Goal: Complete application form

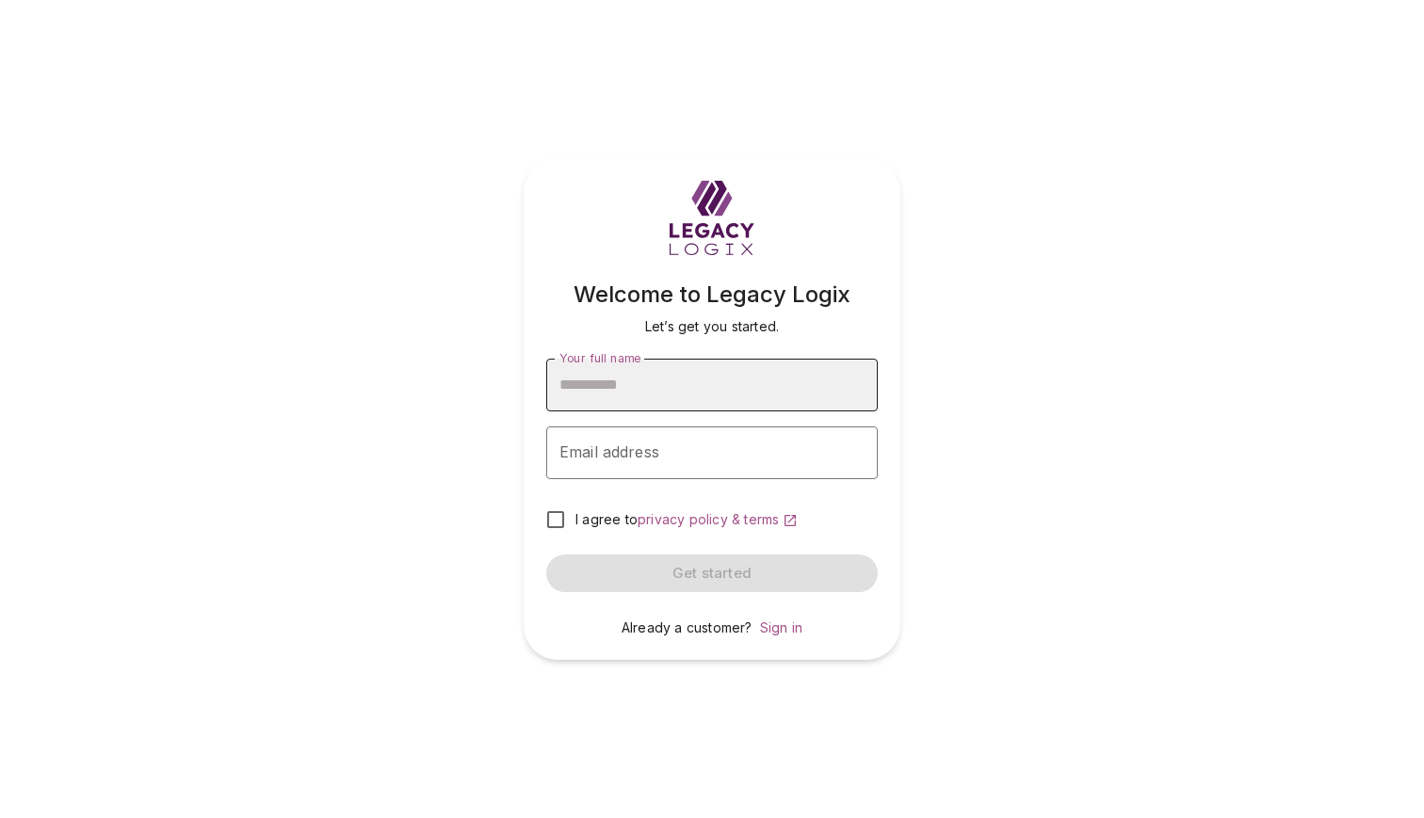
click at [732, 391] on input "Your full name" at bounding box center [712, 385] width 332 height 53
type input "**********"
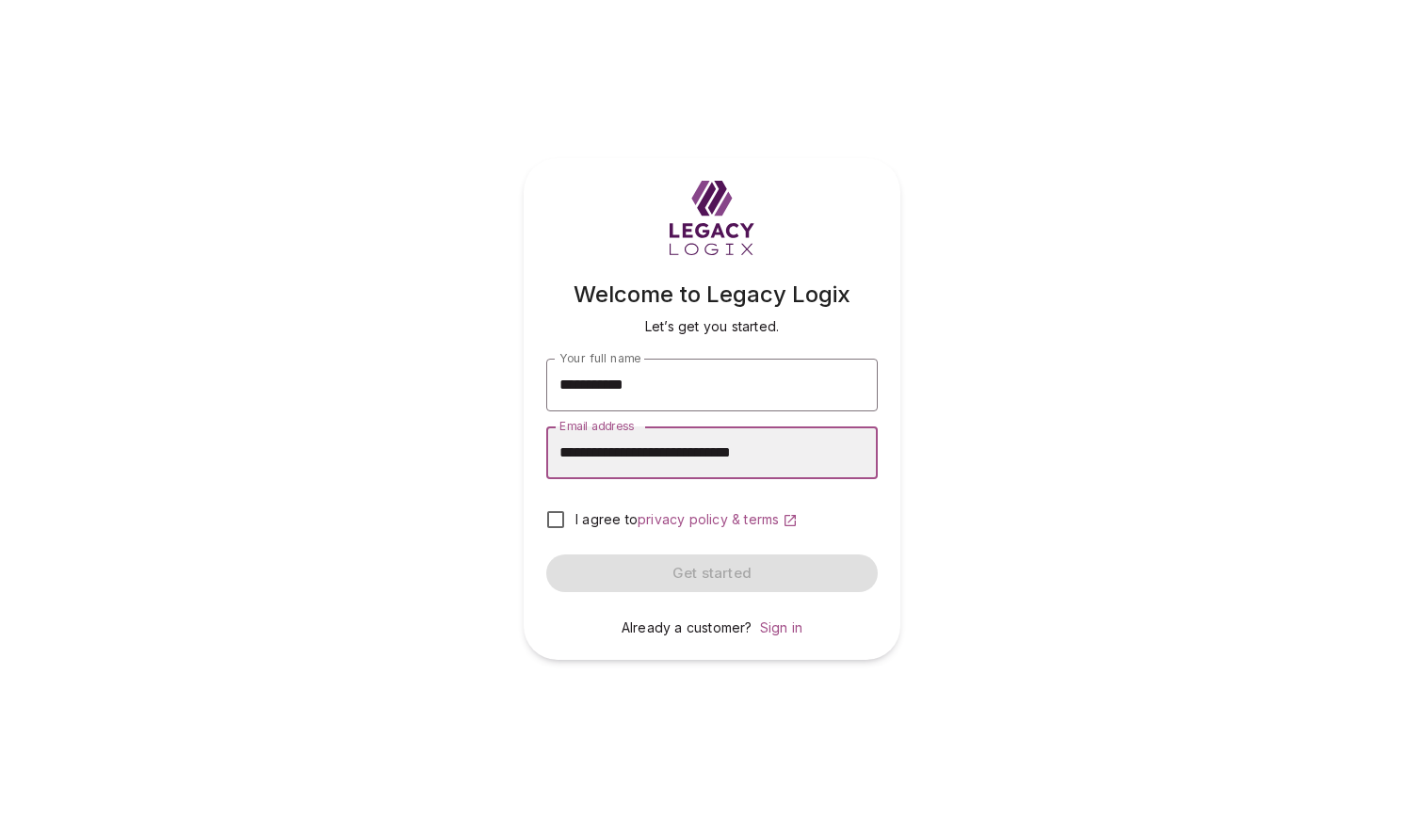
type input "**********"
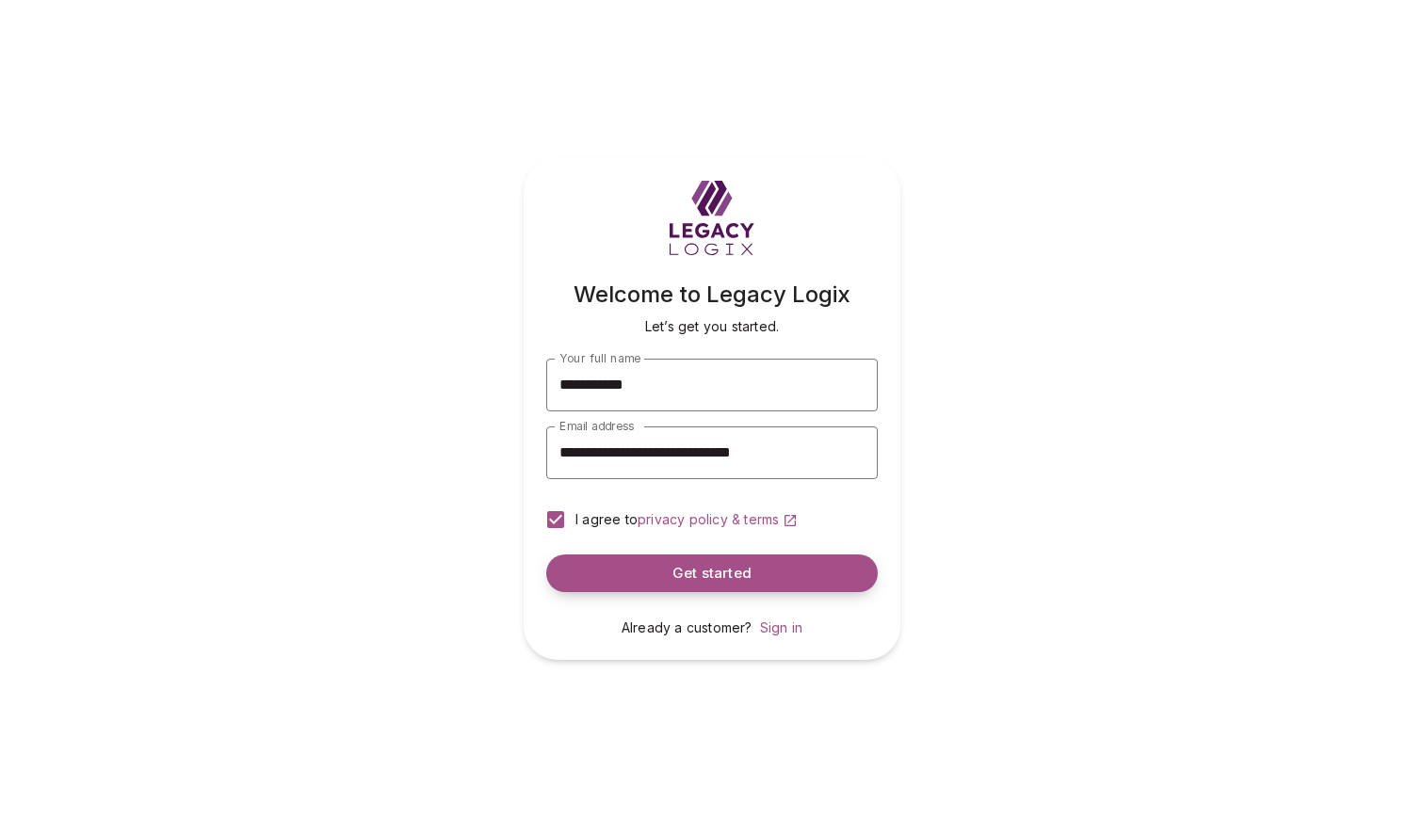
click at [698, 567] on span "Get started" at bounding box center [711, 574] width 79 height 18
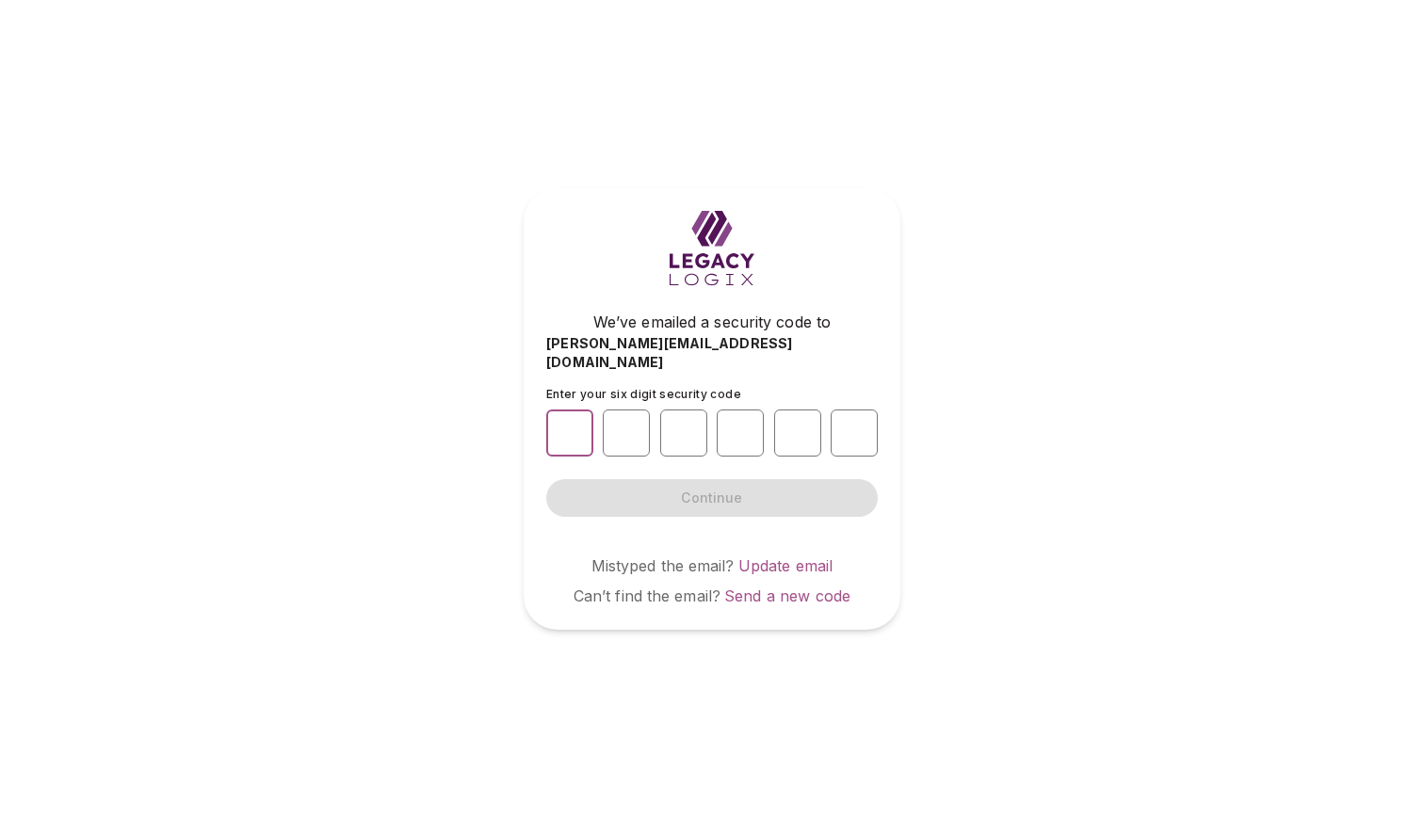
click at [566, 419] on input "number" at bounding box center [569, 433] width 47 height 47
paste input "*"
type input "*"
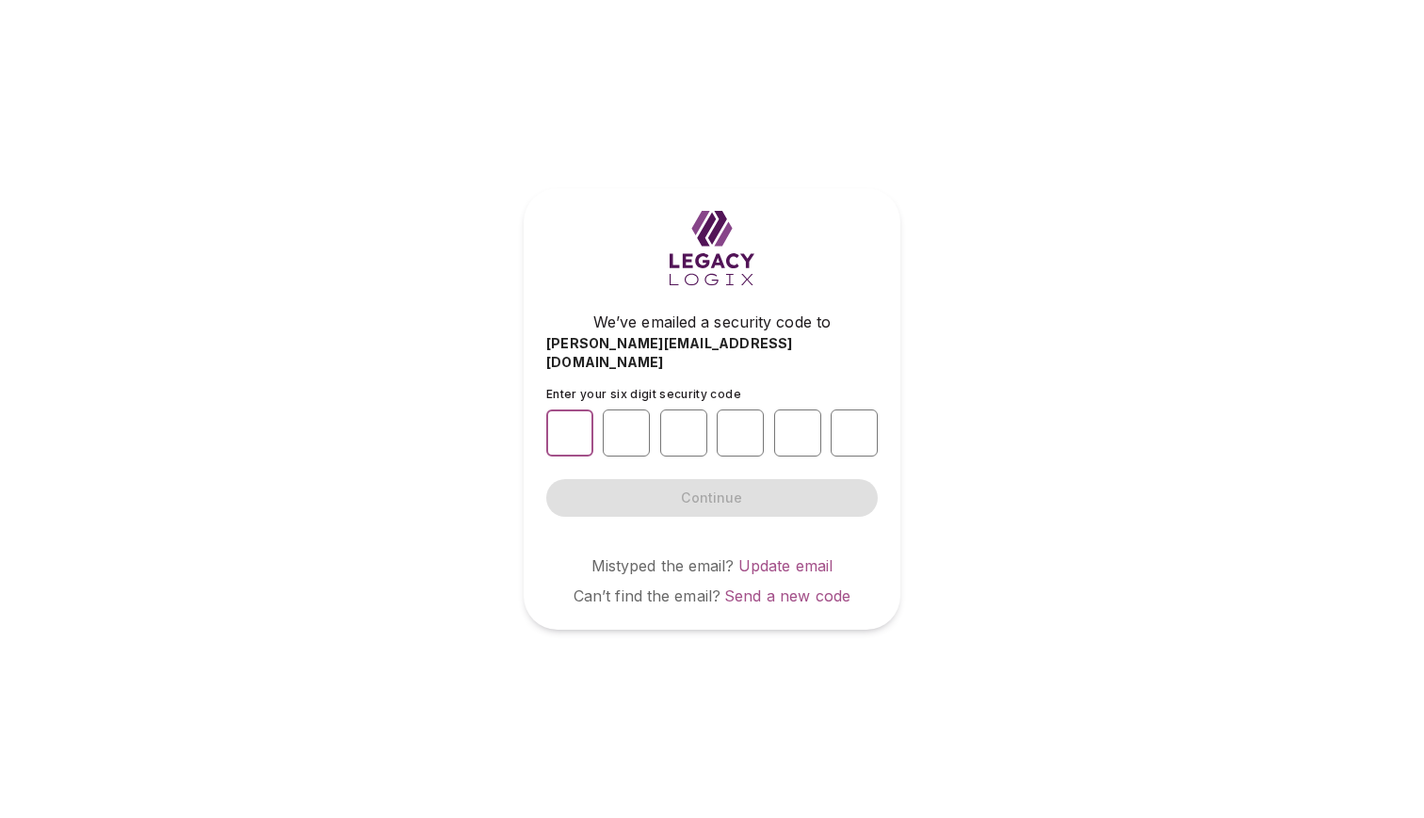
type input "*"
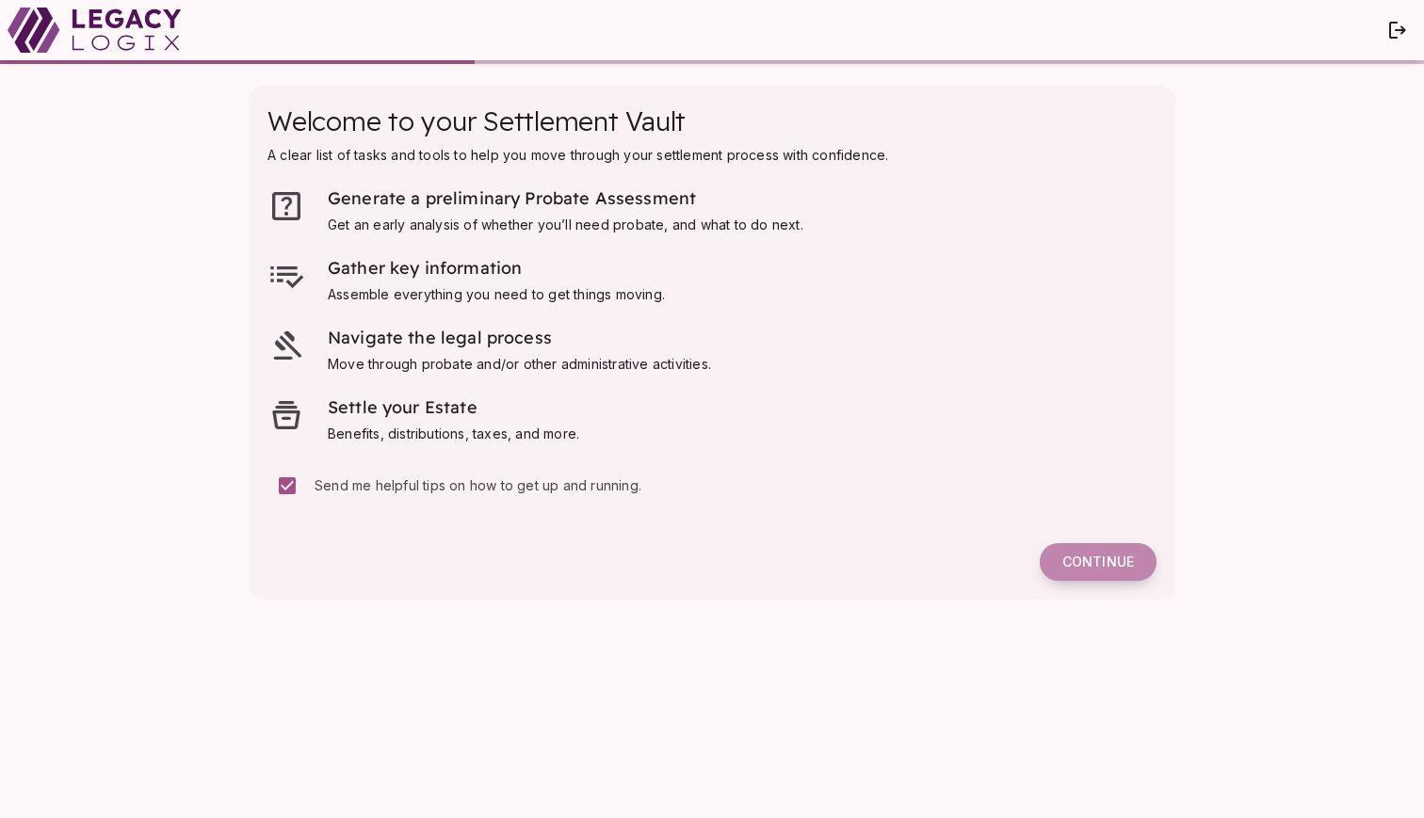
click at [1097, 564] on span "Continue" at bounding box center [1098, 562] width 72 height 17
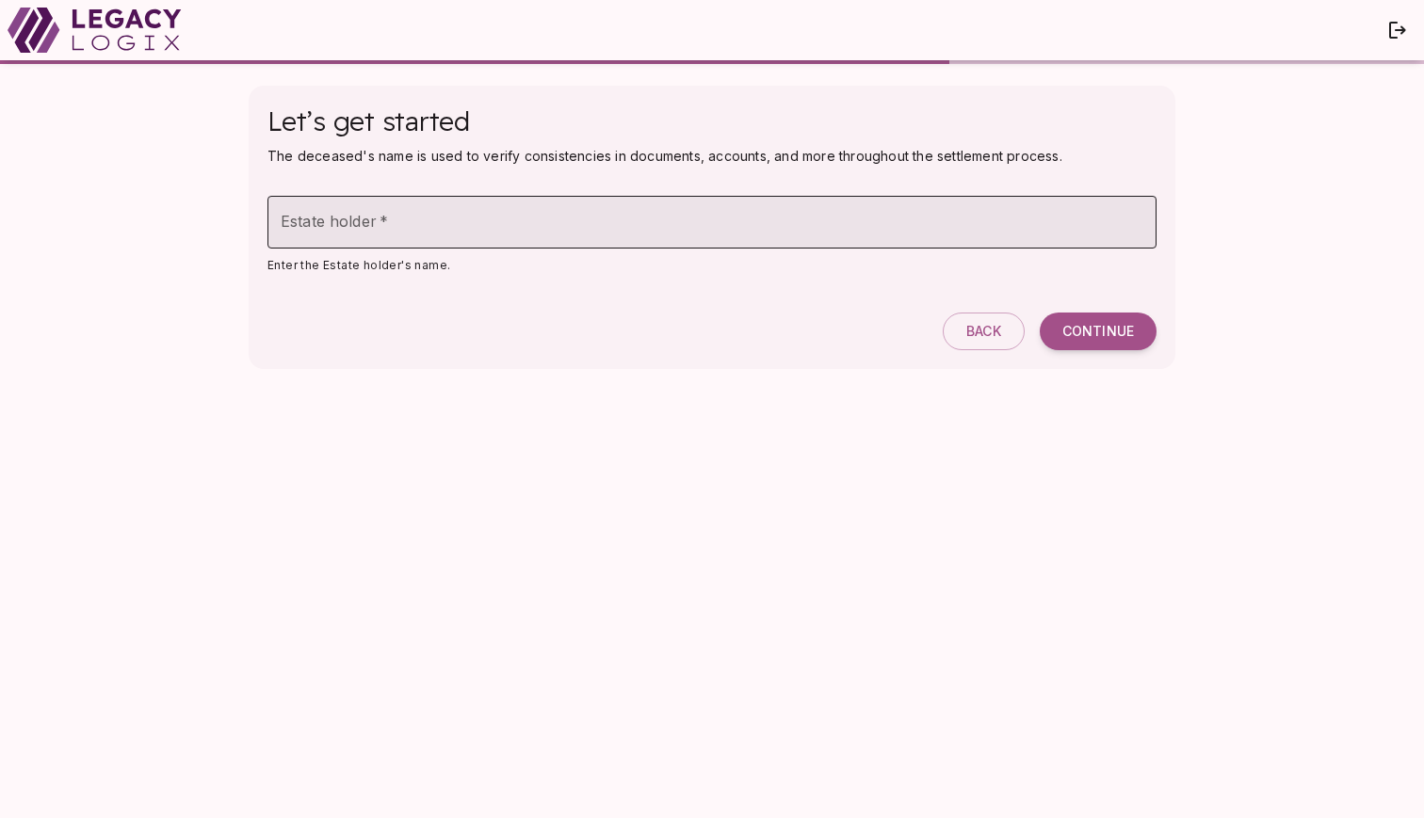
click at [323, 231] on input "Estate holder   *" at bounding box center [711, 222] width 889 height 53
type input "**********"
click at [1092, 332] on span "Continue" at bounding box center [1098, 331] width 72 height 17
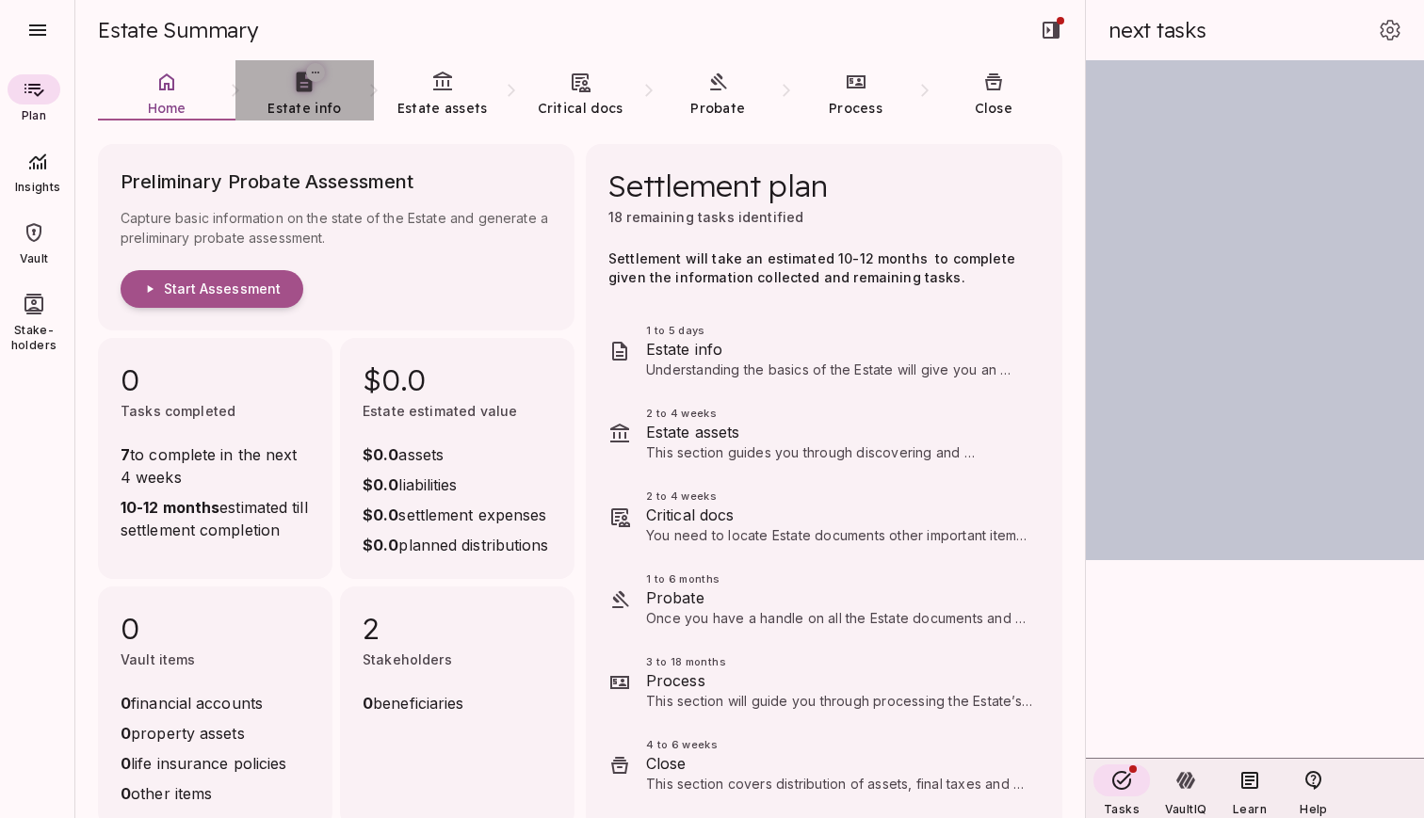
click at [302, 103] on span "Estate info" at bounding box center [303, 108] width 73 height 17
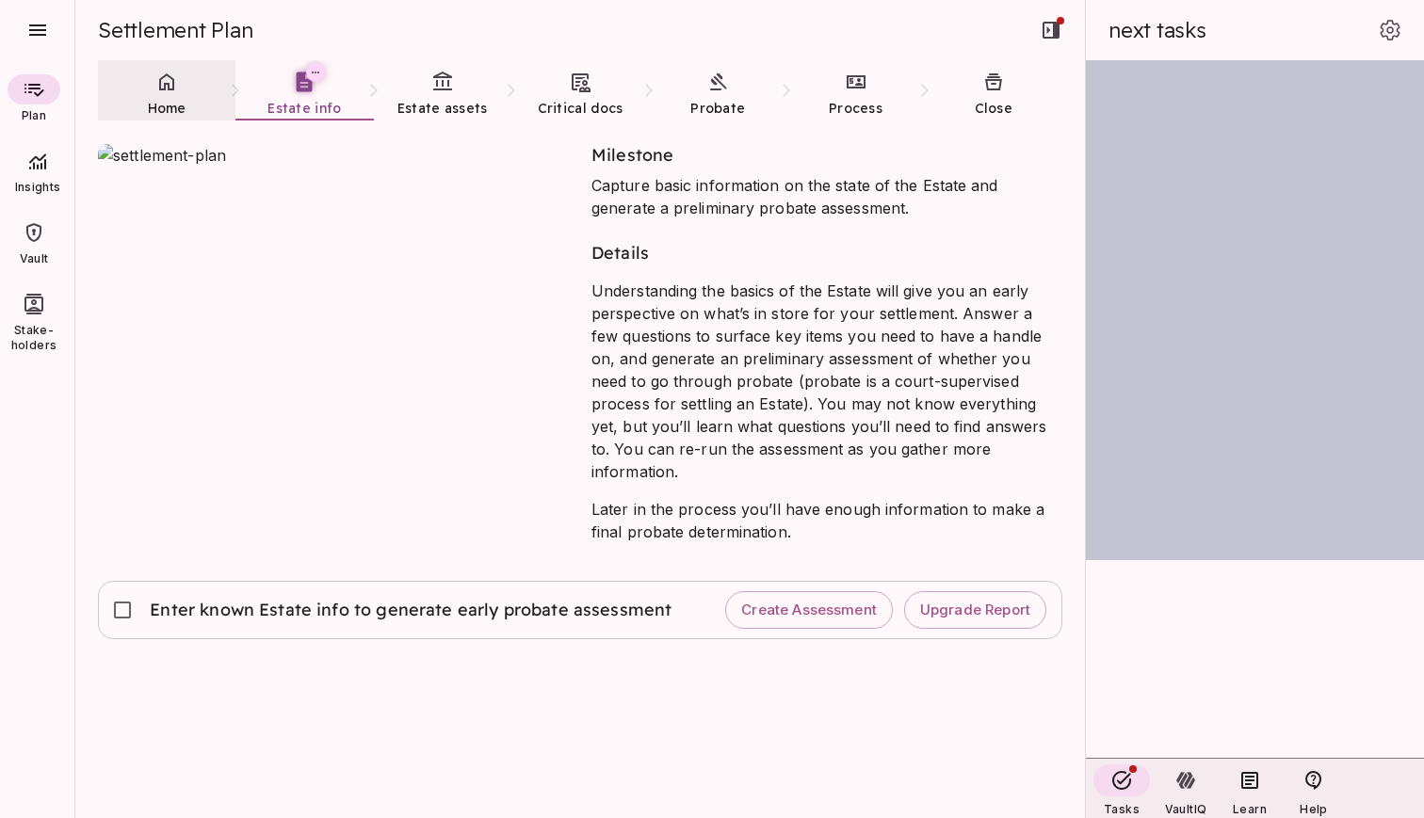
click at [165, 101] on span "Home" at bounding box center [167, 108] width 39 height 17
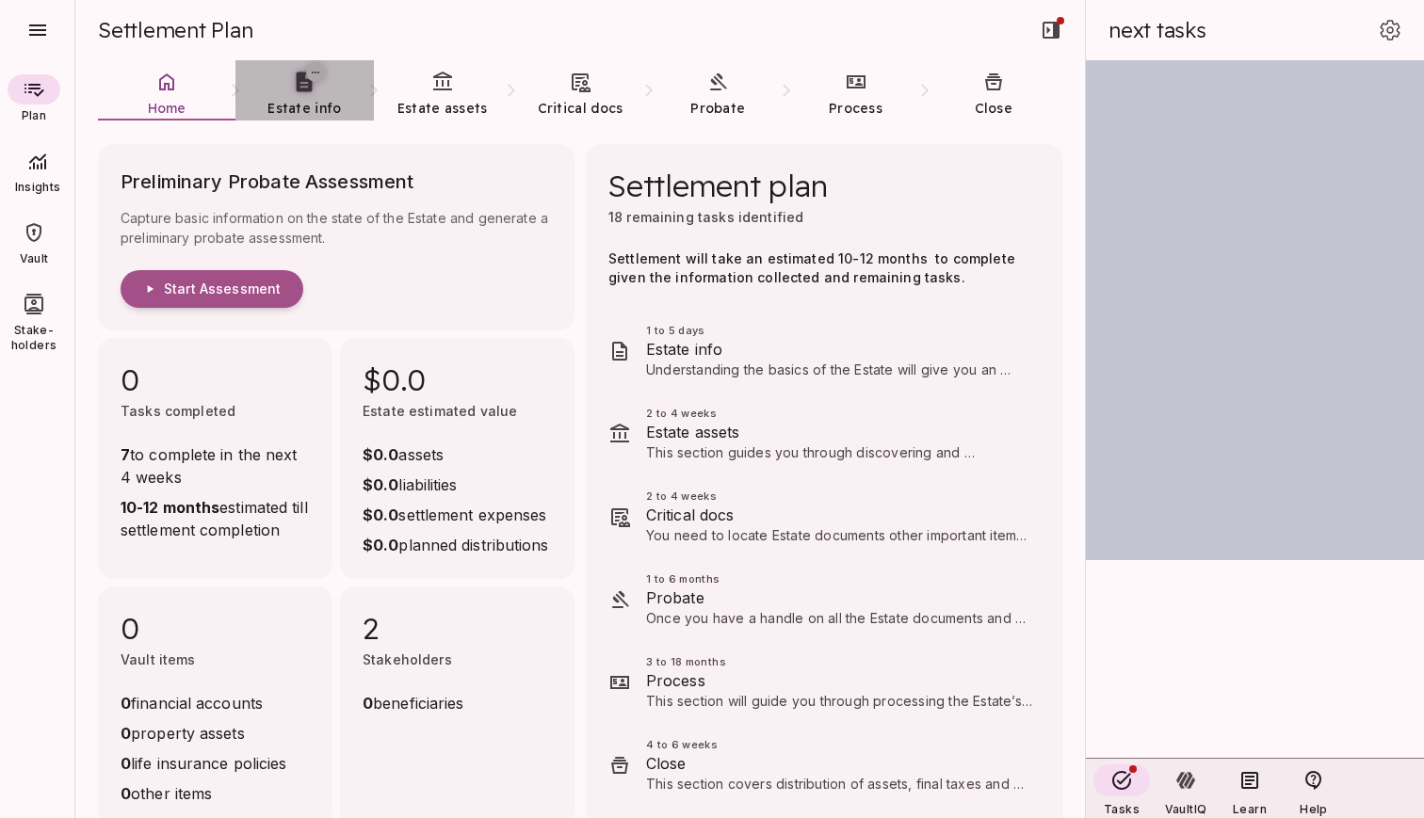
click at [304, 93] on icon at bounding box center [305, 82] width 24 height 24
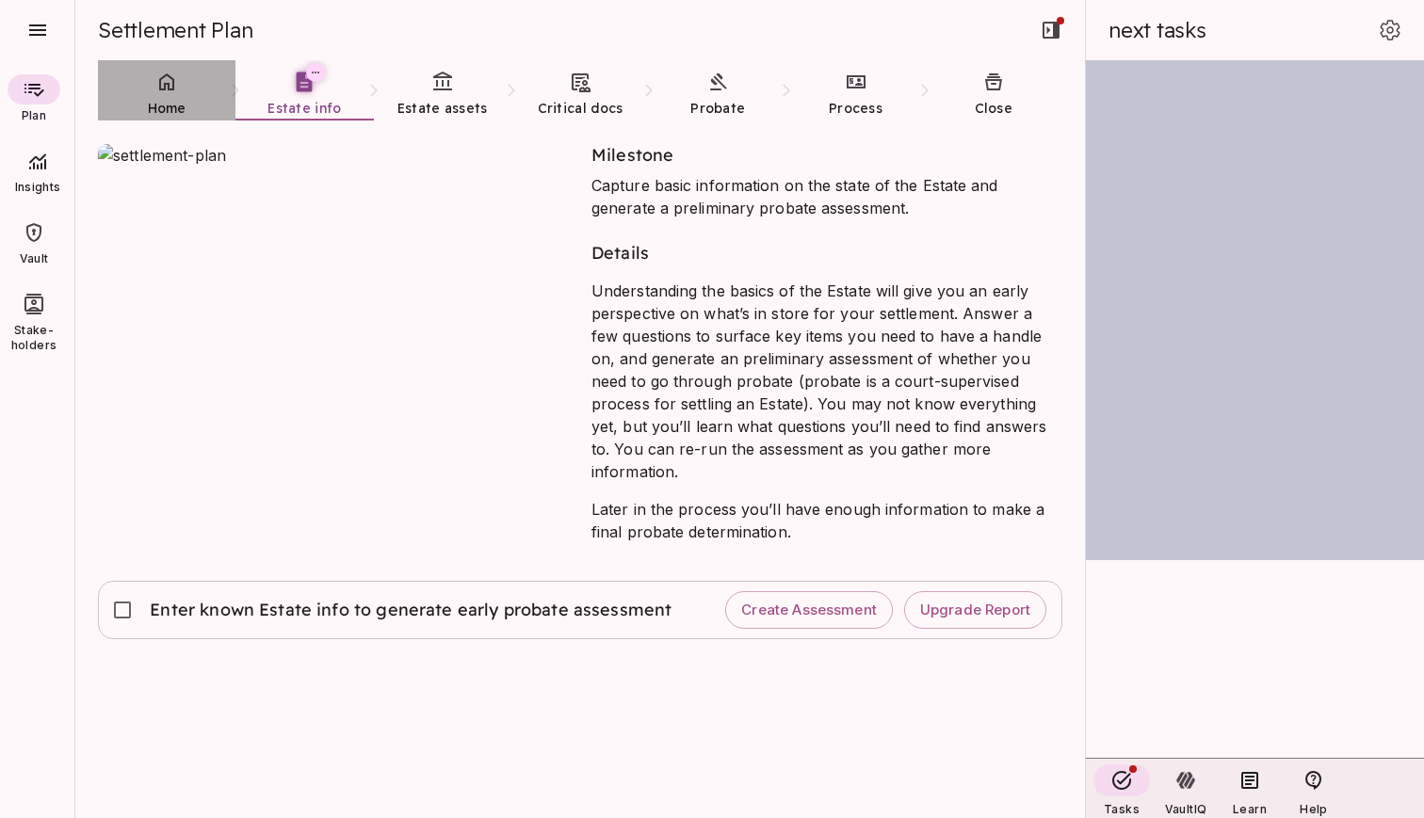
click at [182, 95] on link "Home" at bounding box center [167, 94] width 138 height 68
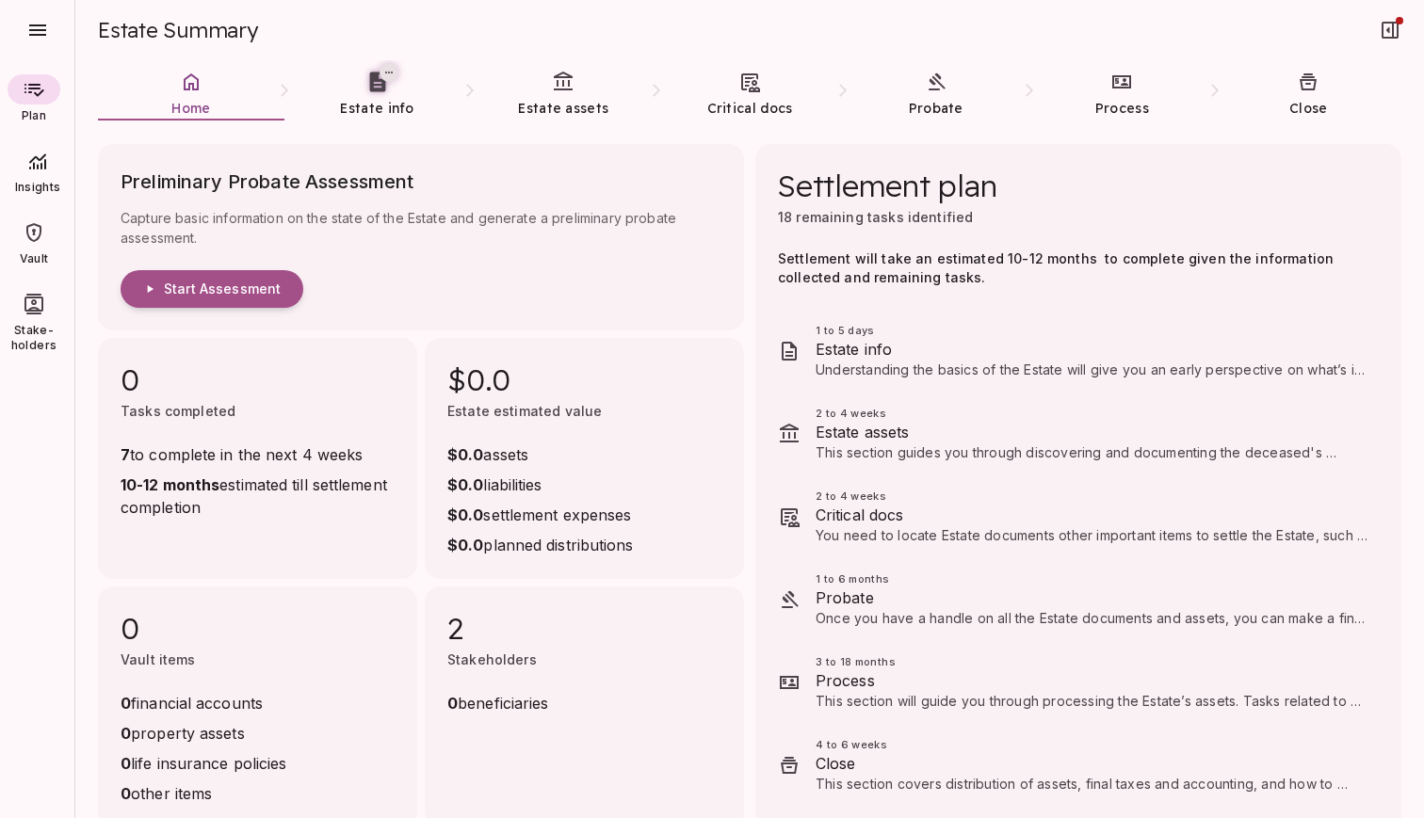
click at [39, 237] on icon at bounding box center [33, 232] width 15 height 19
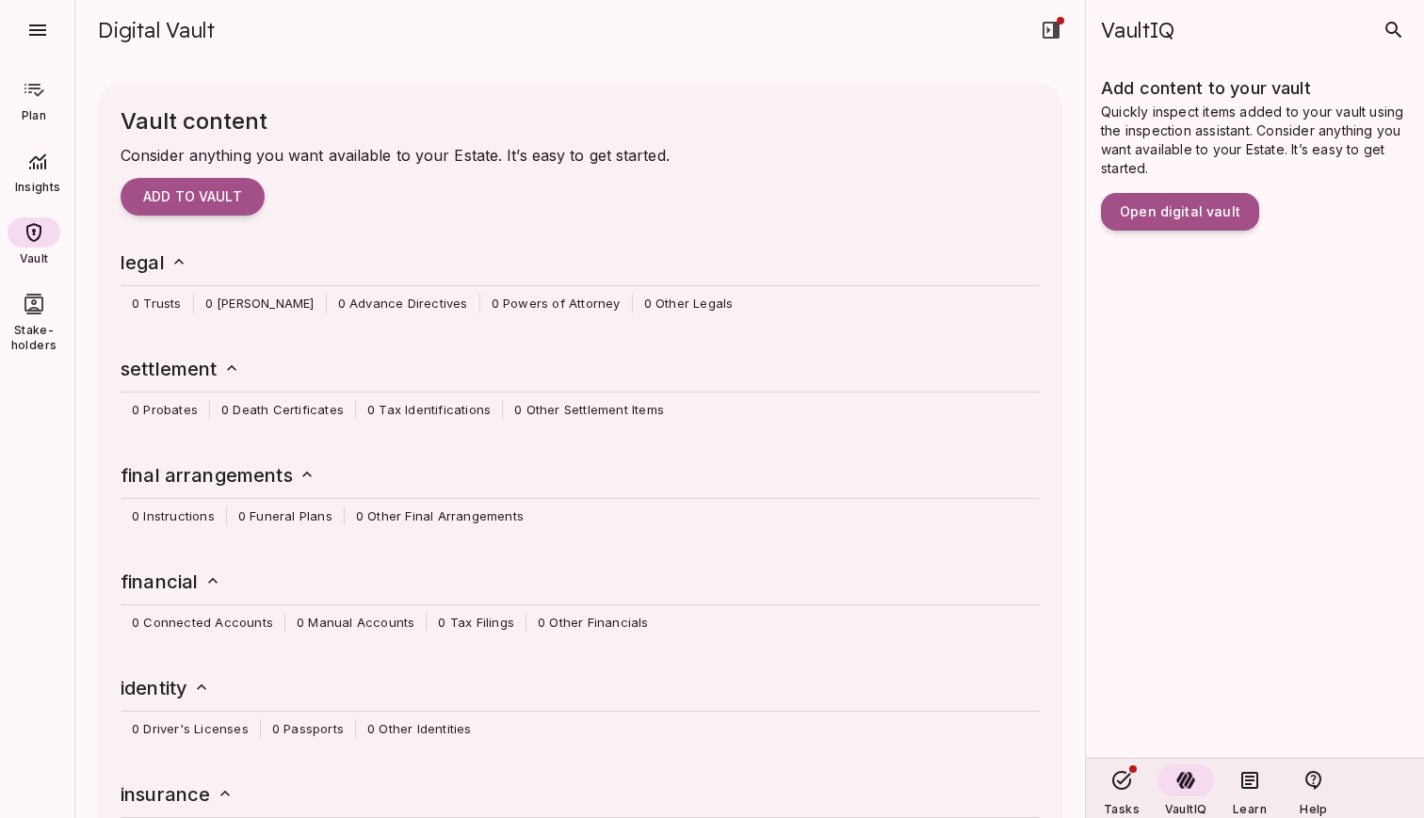
click at [36, 103] on div at bounding box center [34, 89] width 53 height 30
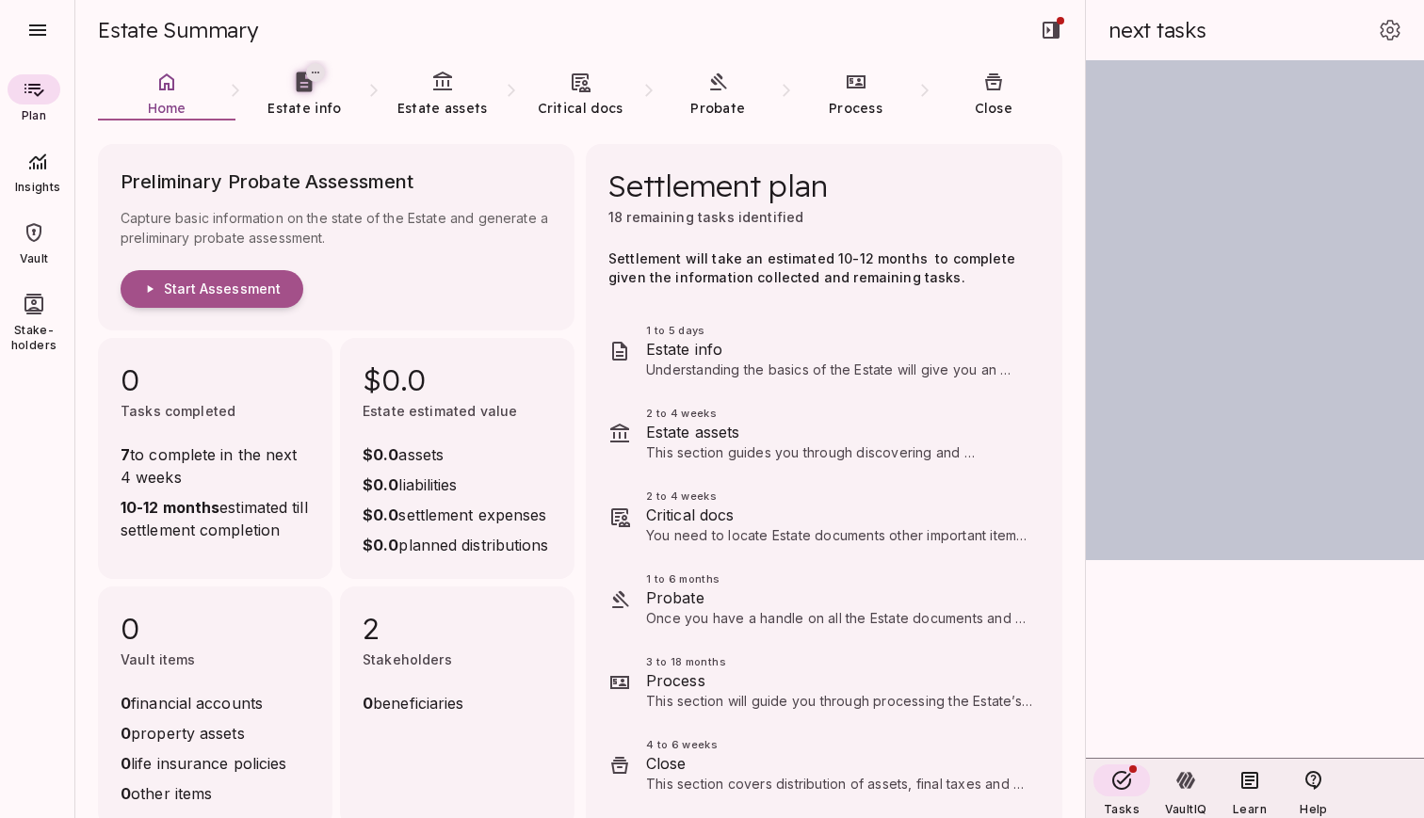
click at [303, 99] on span "Estate info" at bounding box center [303, 108] width 73 height 19
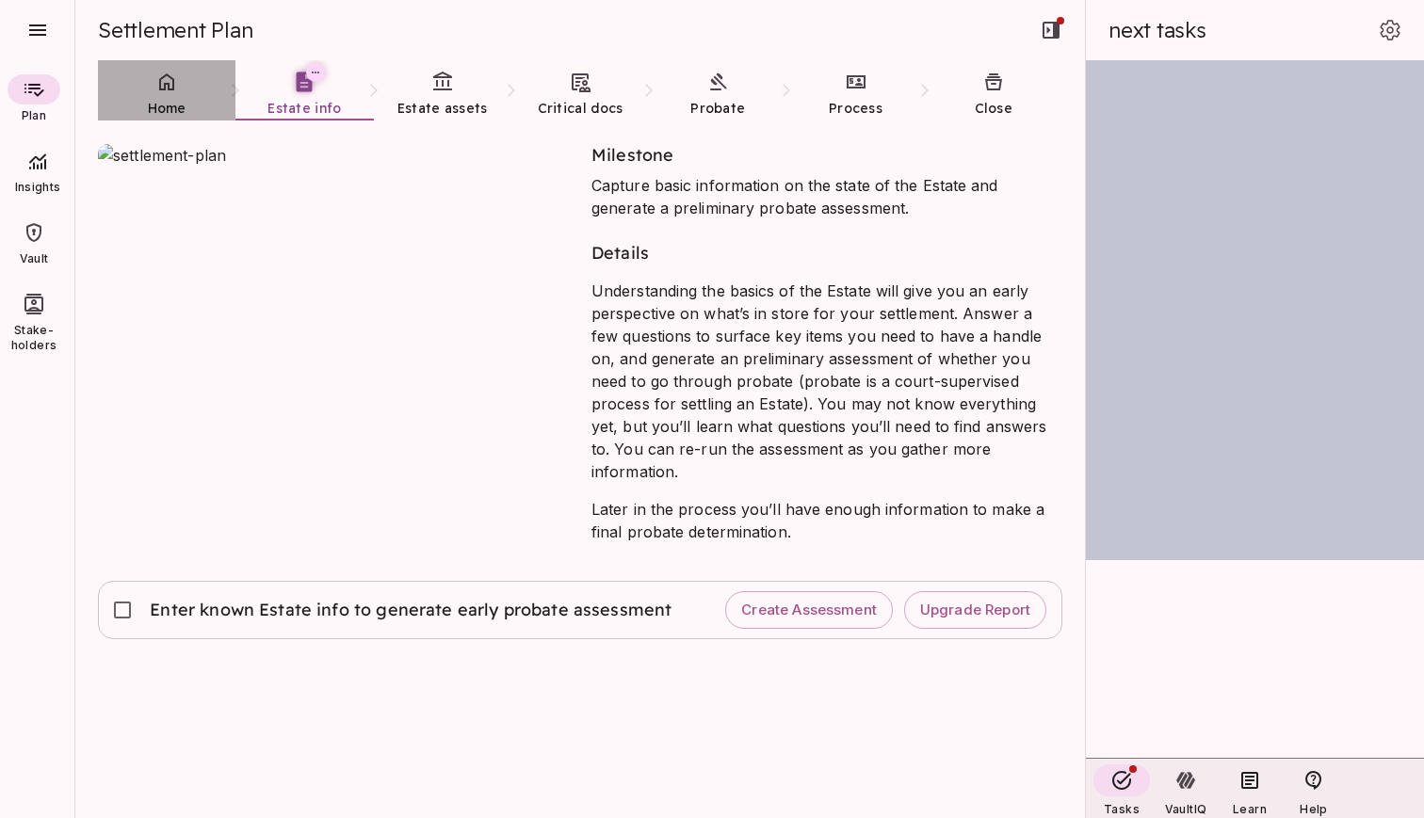
click at [169, 98] on link "Home" at bounding box center [167, 94] width 138 height 68
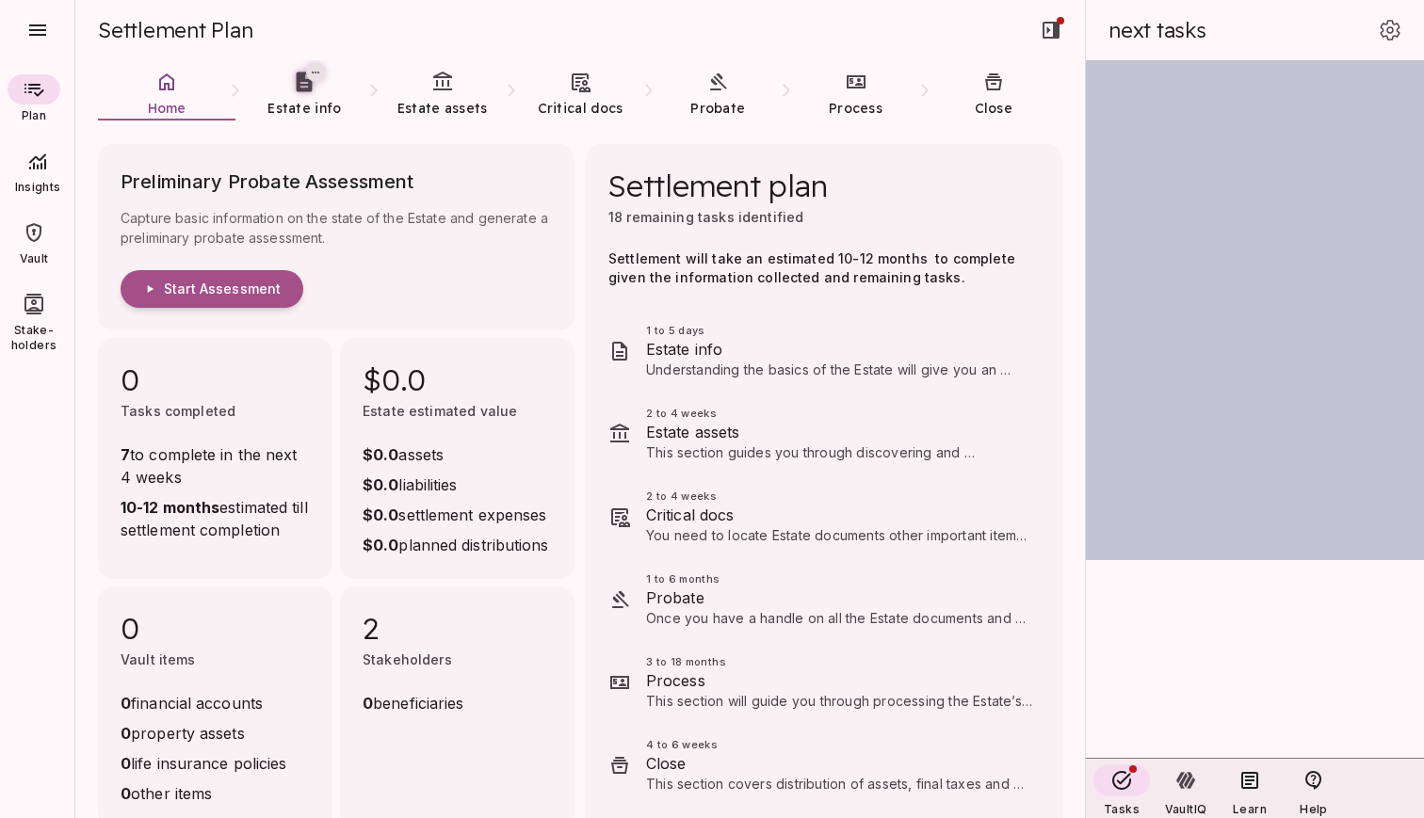
click at [304, 94] on link "Estate info" at bounding box center [304, 94] width 138 height 68
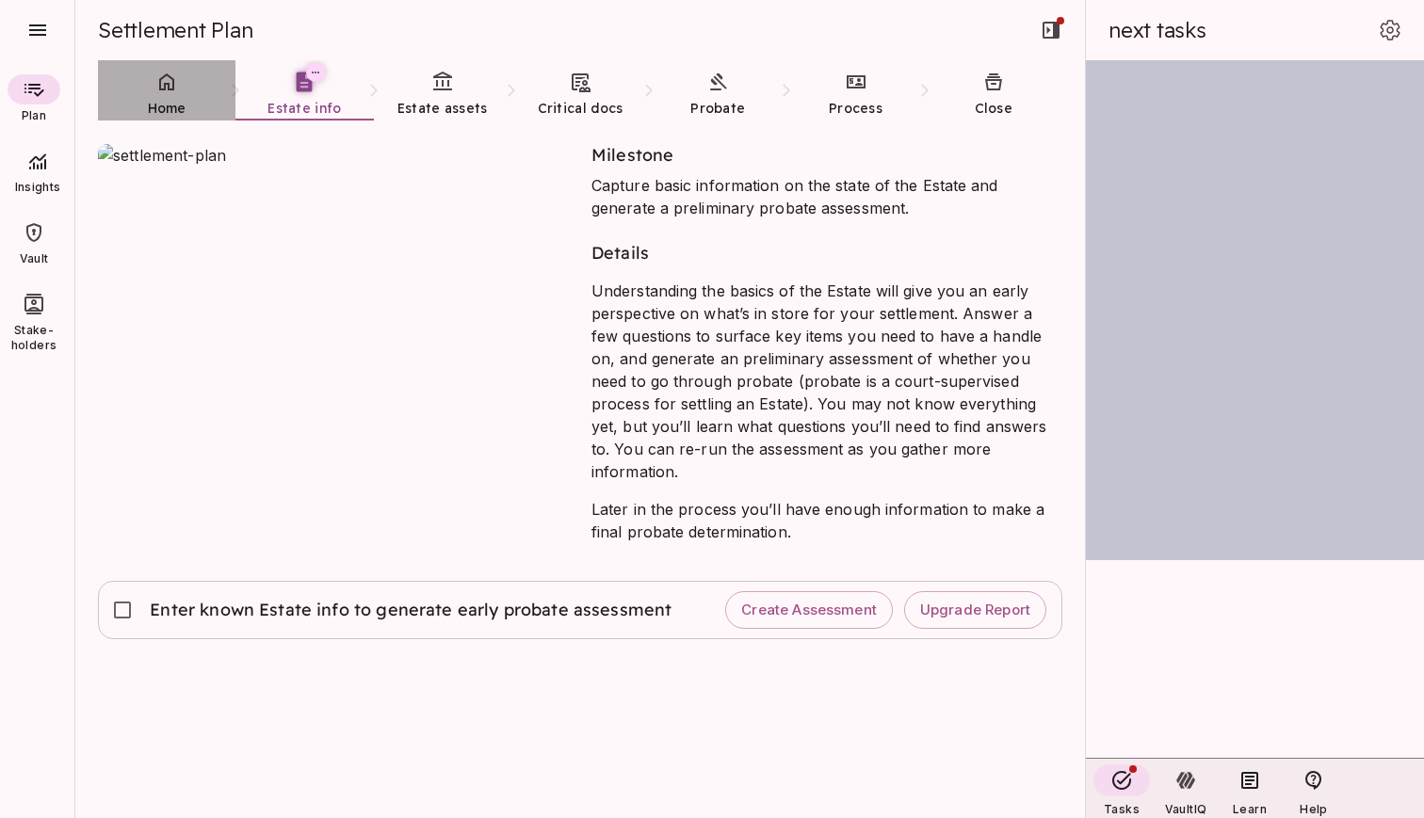
click at [180, 96] on link "Home" at bounding box center [167, 94] width 138 height 68
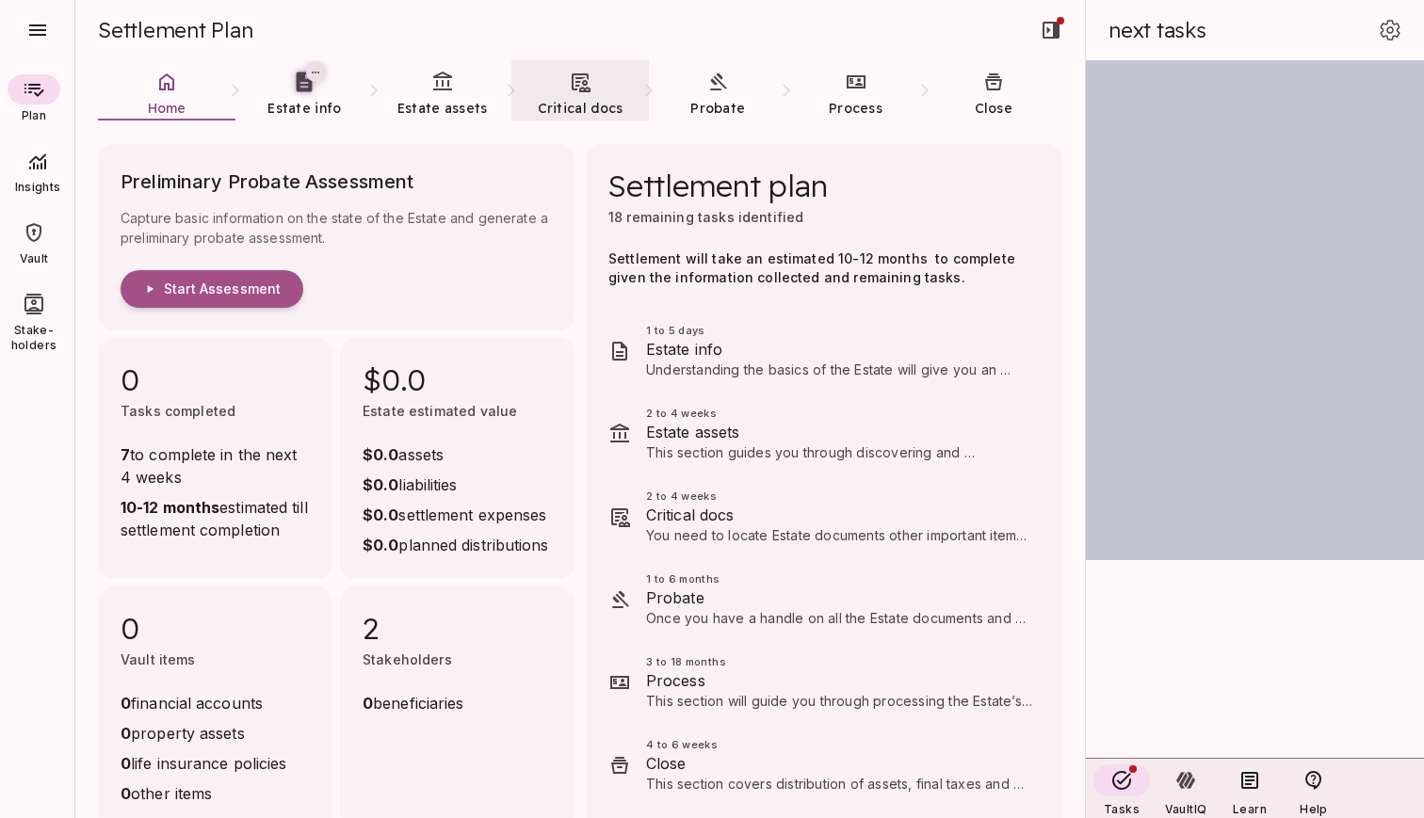
click at [37, 169] on icon at bounding box center [37, 162] width 17 height 16
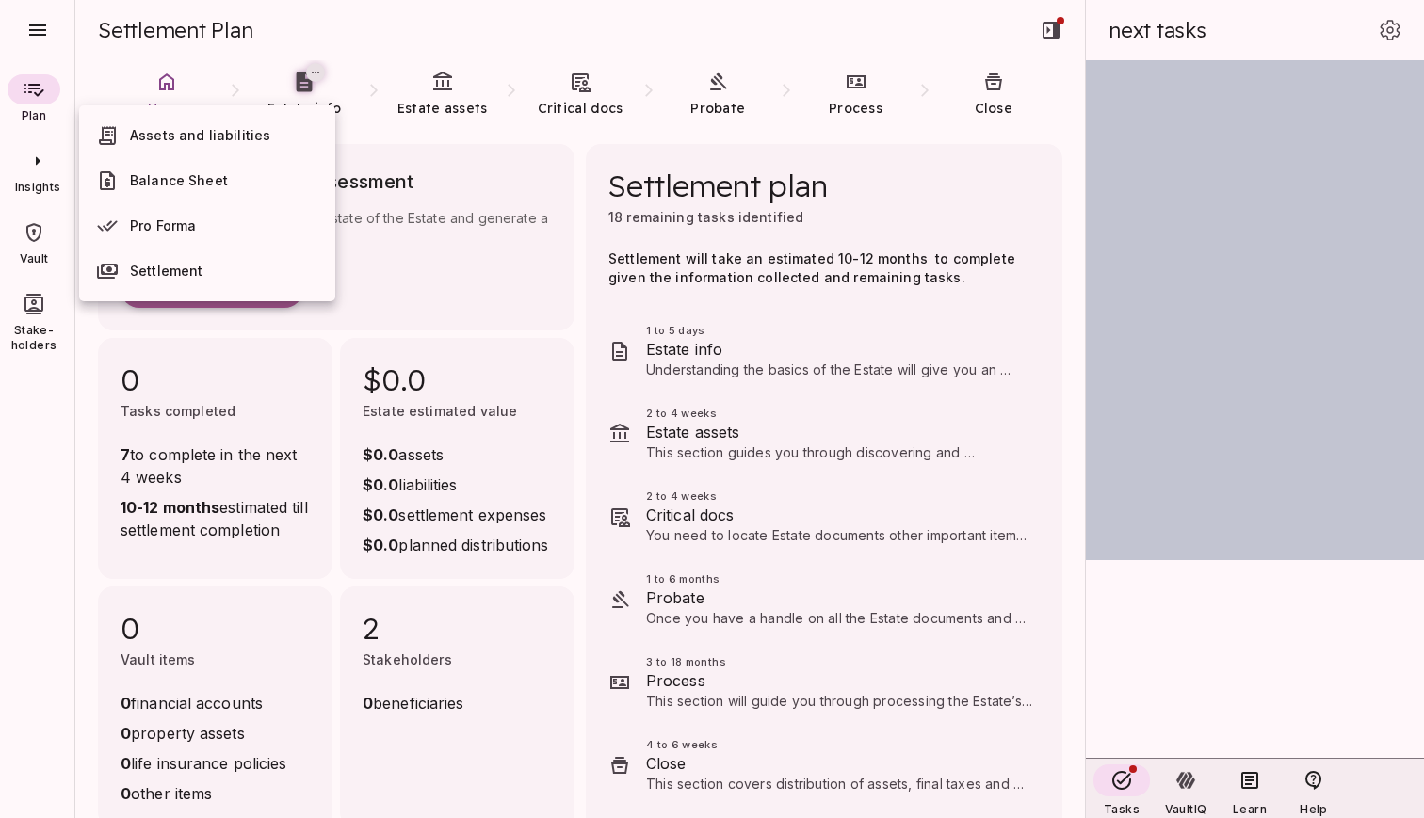
click at [170, 143] on span "Assets and liabilities" at bounding box center [229, 135] width 198 height 19
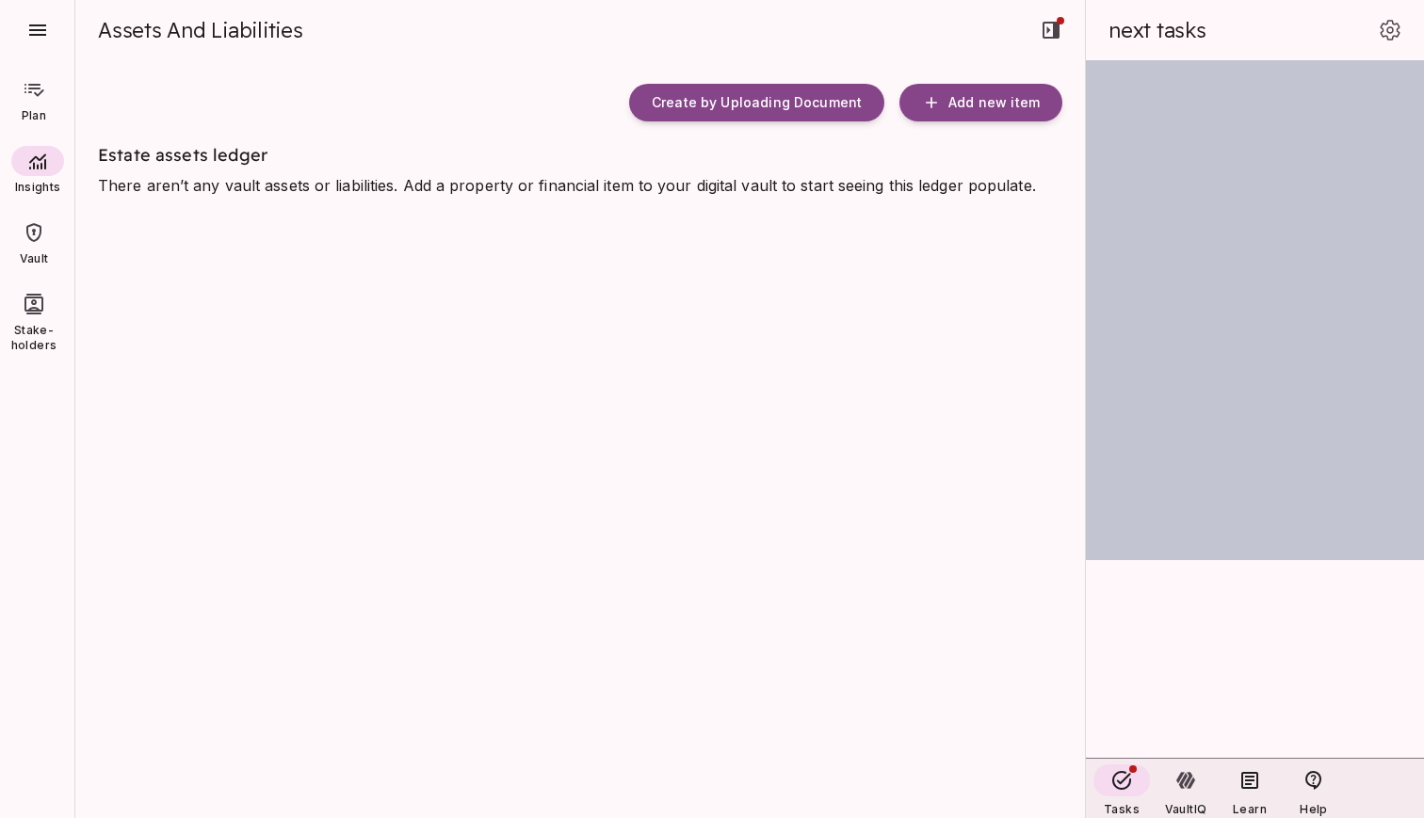
click at [35, 88] on icon at bounding box center [34, 90] width 20 height 13
